Goal: Transaction & Acquisition: Subscribe to service/newsletter

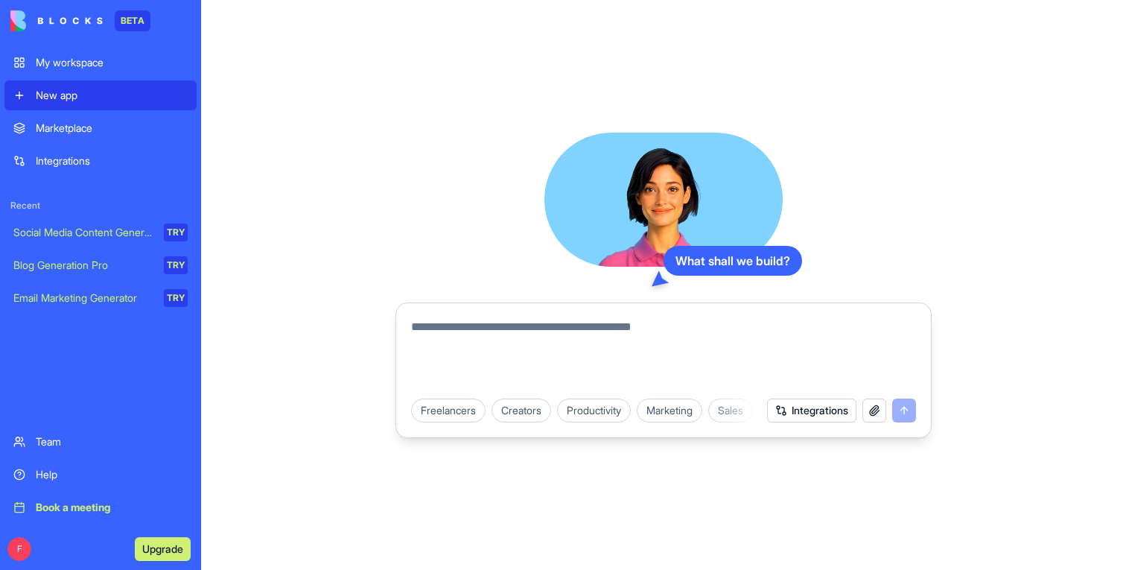
click at [181, 542] on button "Upgrade" at bounding box center [163, 549] width 56 height 24
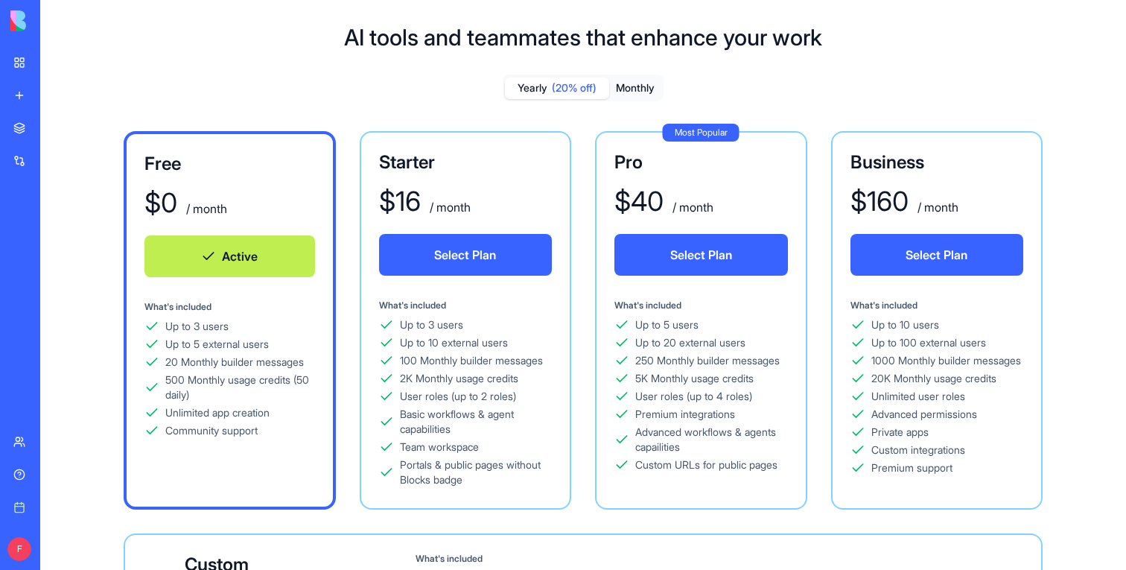
click at [688, 261] on button "Select Plan" at bounding box center [701, 255] width 174 height 42
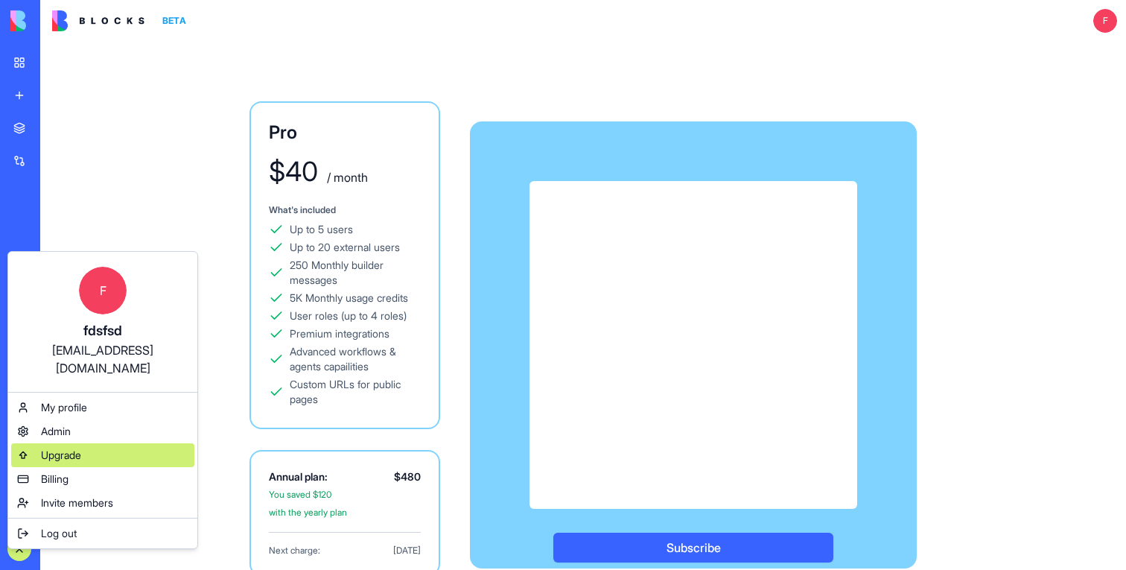
click at [57, 448] on span "Upgrade" at bounding box center [61, 455] width 40 height 15
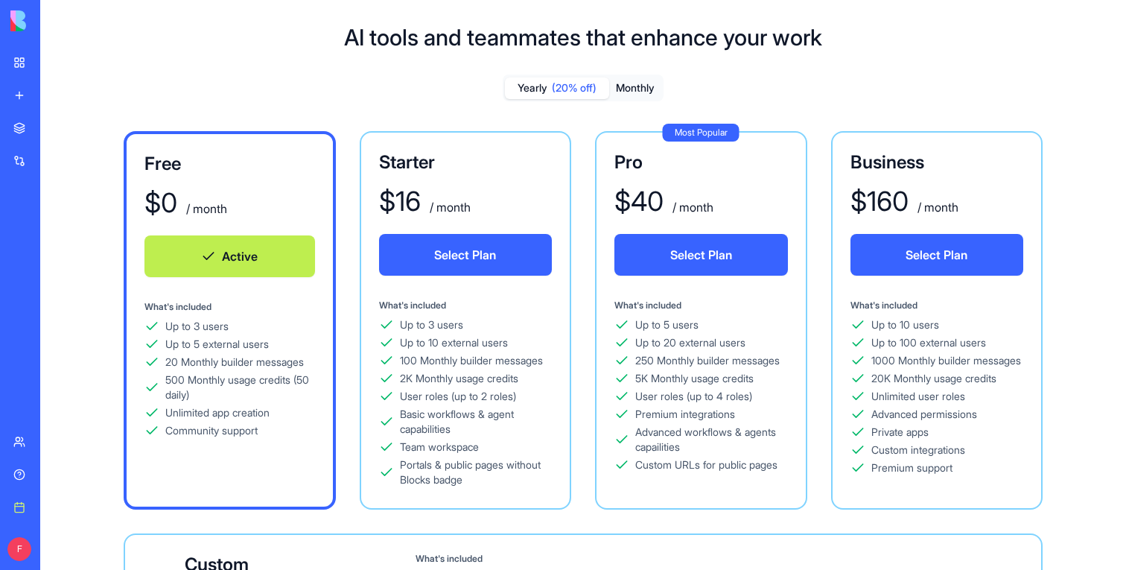
click at [629, 109] on div "Yearly (20% off) Monthly Free $ 0 / month Active What's included Up to 3 users …" at bounding box center [583, 397] width 1038 height 646
click at [635, 99] on div "Yearly (20% off) Monthly" at bounding box center [583, 87] width 161 height 27
click at [638, 90] on button "Monthly" at bounding box center [635, 88] width 52 height 22
